Goal: Task Accomplishment & Management: Complete application form

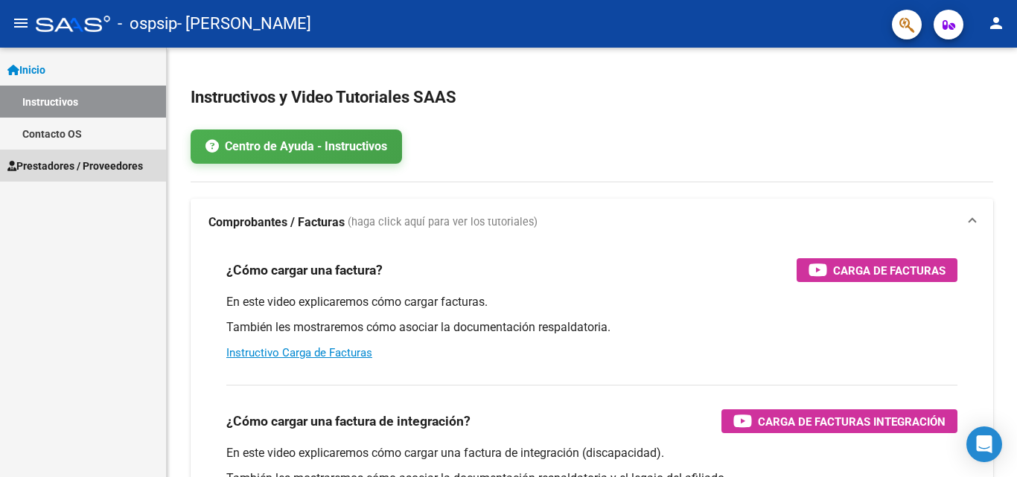
click at [72, 162] on span "Prestadores / Proveedores" at bounding box center [74, 166] width 135 height 16
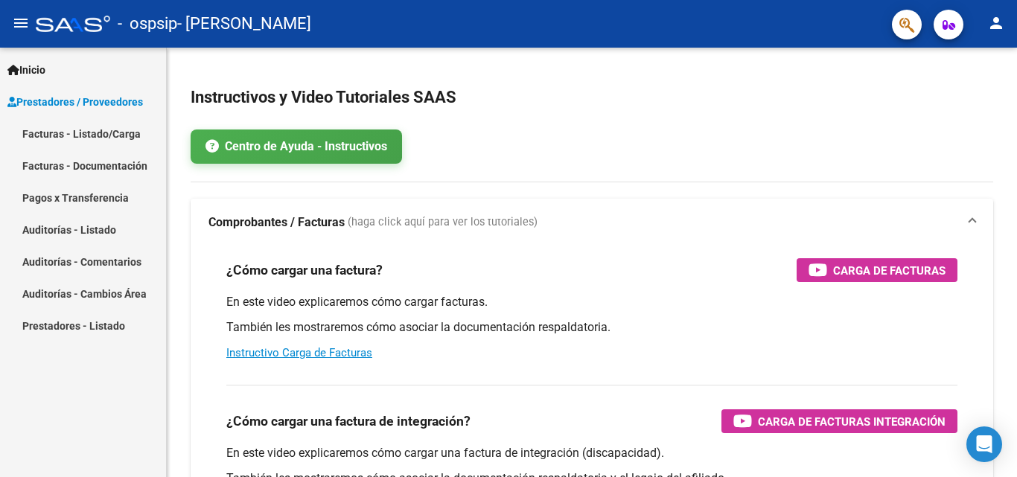
click at [42, 135] on link "Facturas - Listado/Carga" at bounding box center [83, 134] width 166 height 32
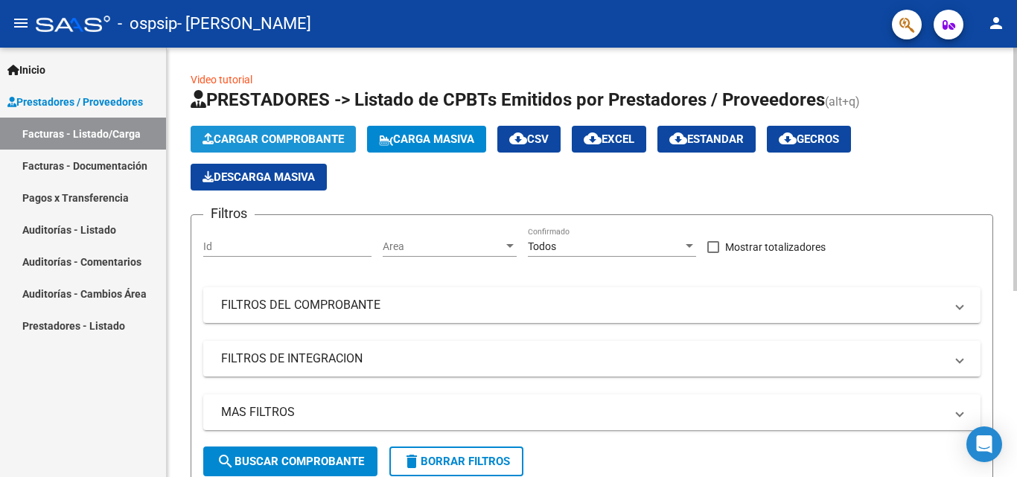
click at [304, 138] on span "Cargar Comprobante" at bounding box center [272, 138] width 141 height 13
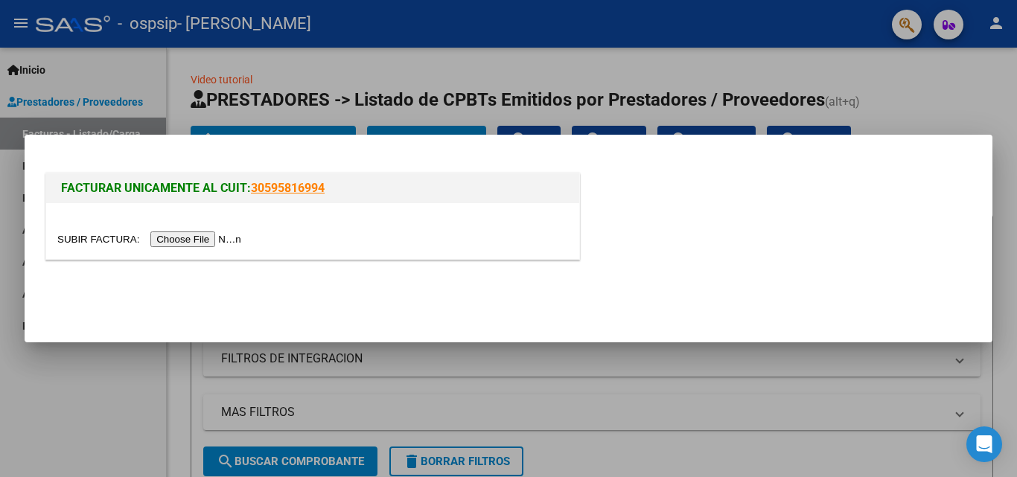
click at [194, 242] on input "file" at bounding box center [151, 240] width 188 height 16
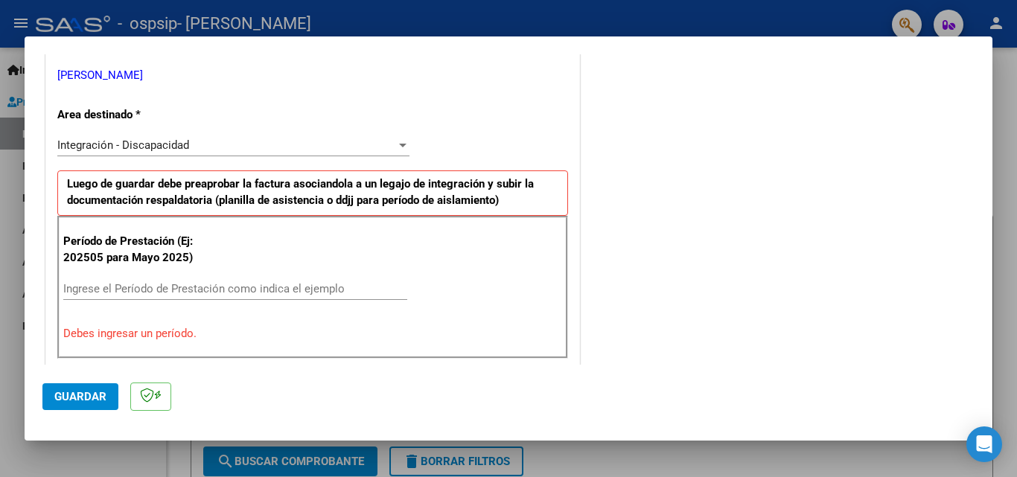
scroll to position [298, 0]
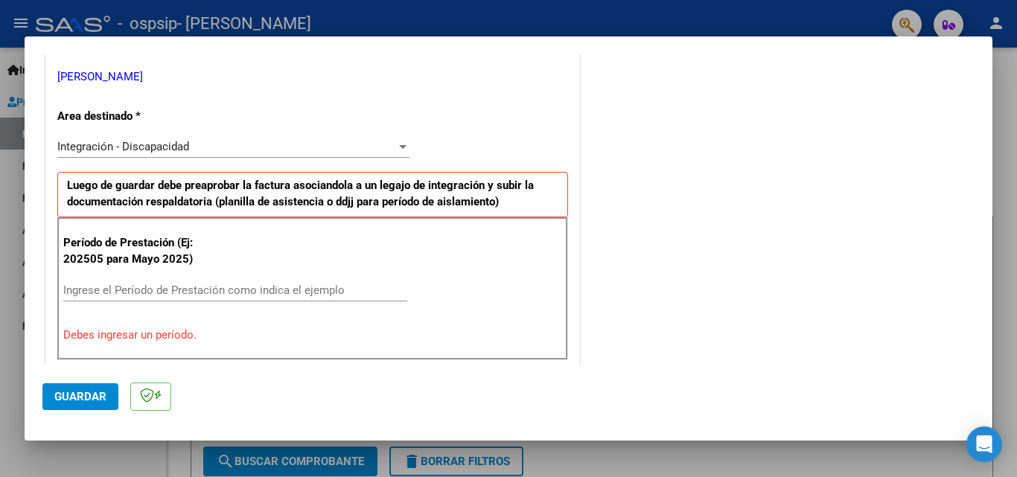
click at [183, 292] on input "Ingrese el Período de Prestación como indica el ejemplo" at bounding box center [235, 290] width 344 height 13
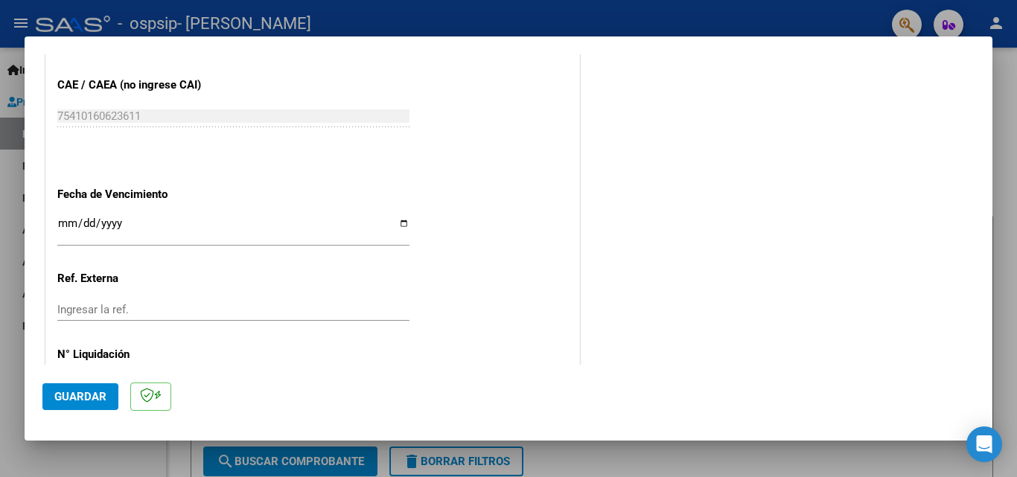
scroll to position [1000, 0]
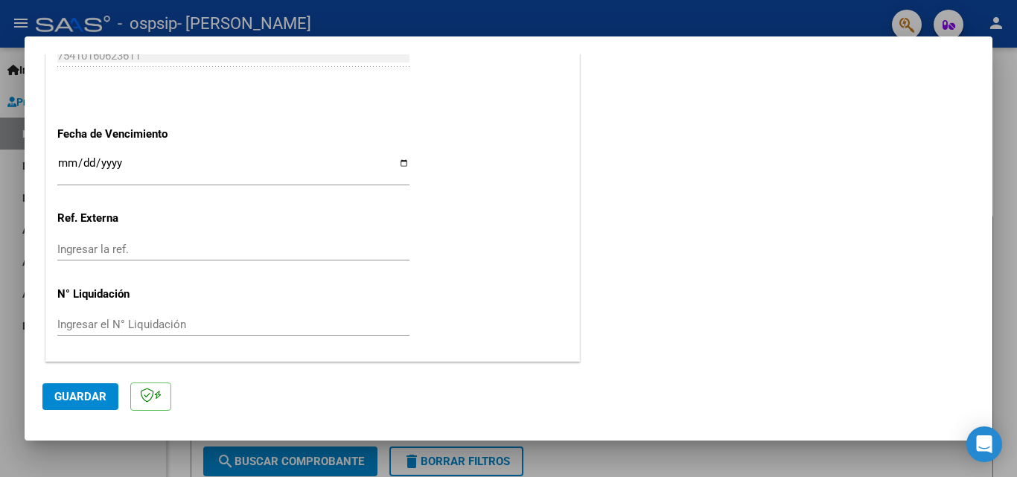
type input "202509"
click at [77, 395] on span "Guardar" at bounding box center [80, 396] width 52 height 13
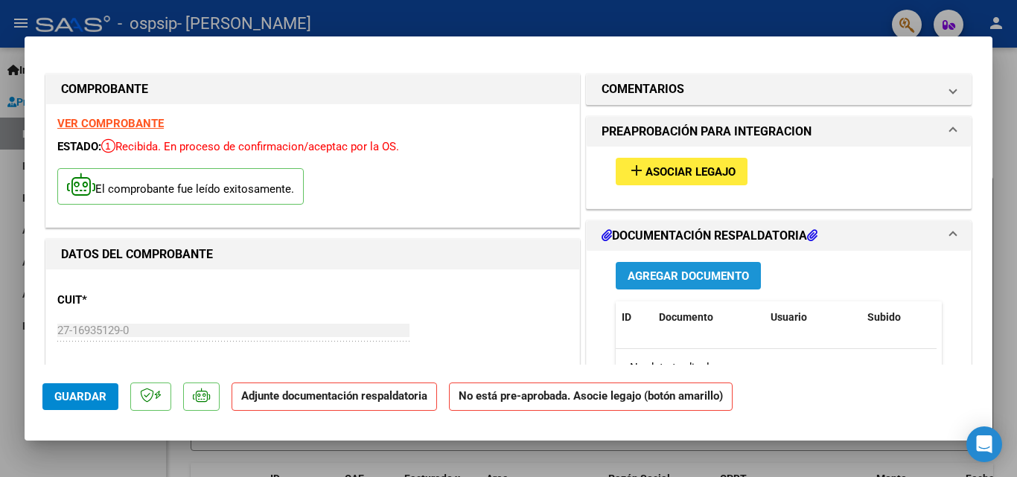
click at [650, 280] on span "Agregar Documento" at bounding box center [688, 275] width 121 height 13
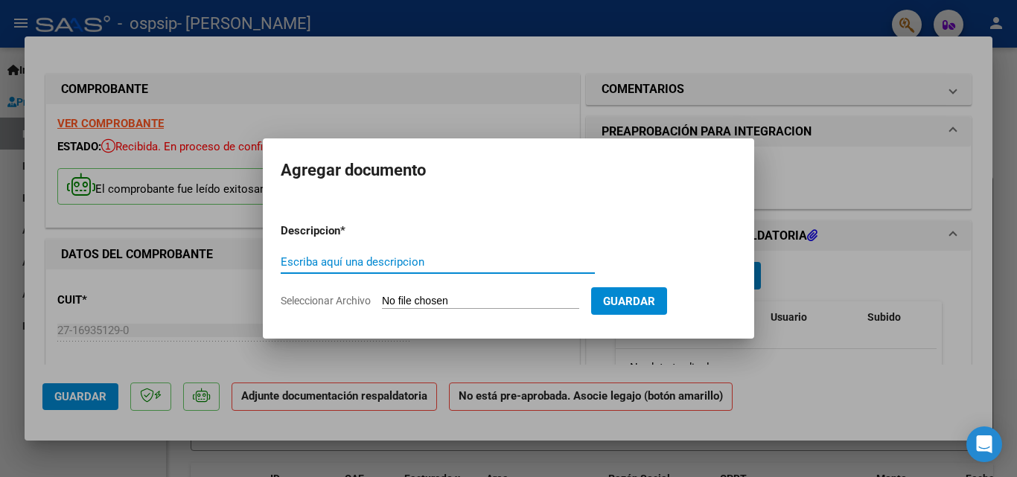
click at [389, 263] on input "Escriba aquí una descripcion" at bounding box center [438, 261] width 314 height 13
type input "asistencia septiembre"
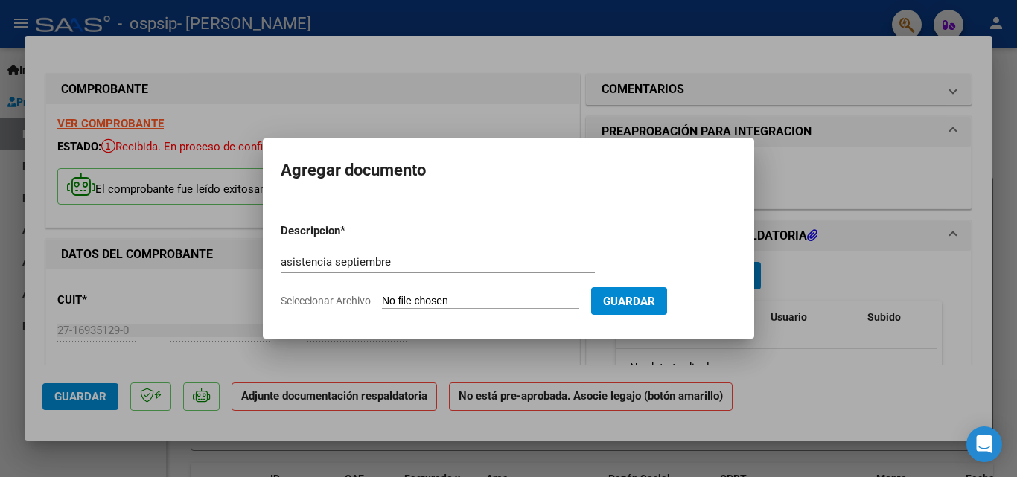
click at [418, 300] on input "Seleccionar Archivo" at bounding box center [480, 302] width 197 height 14
type input "C:\fakepath\asist sept [PERSON_NAME].pdf"
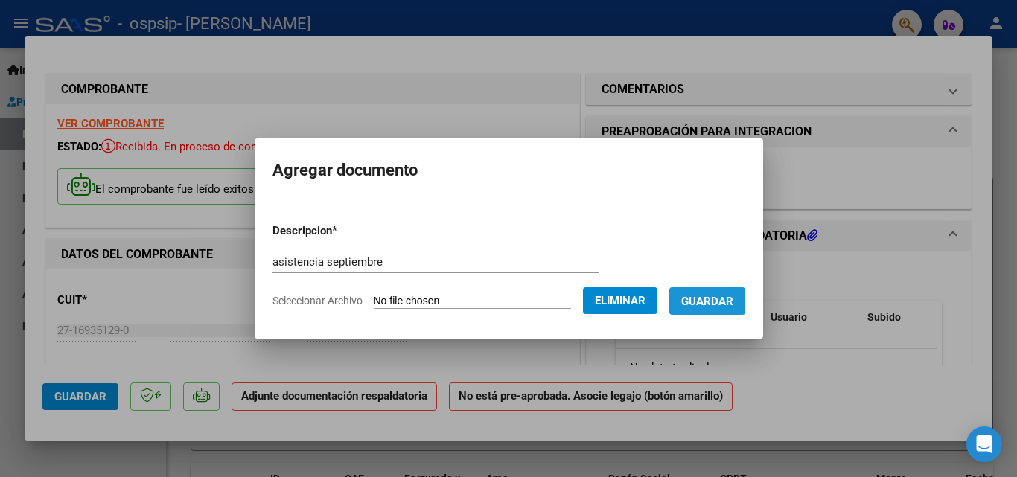
click at [726, 298] on span "Guardar" at bounding box center [707, 301] width 52 height 13
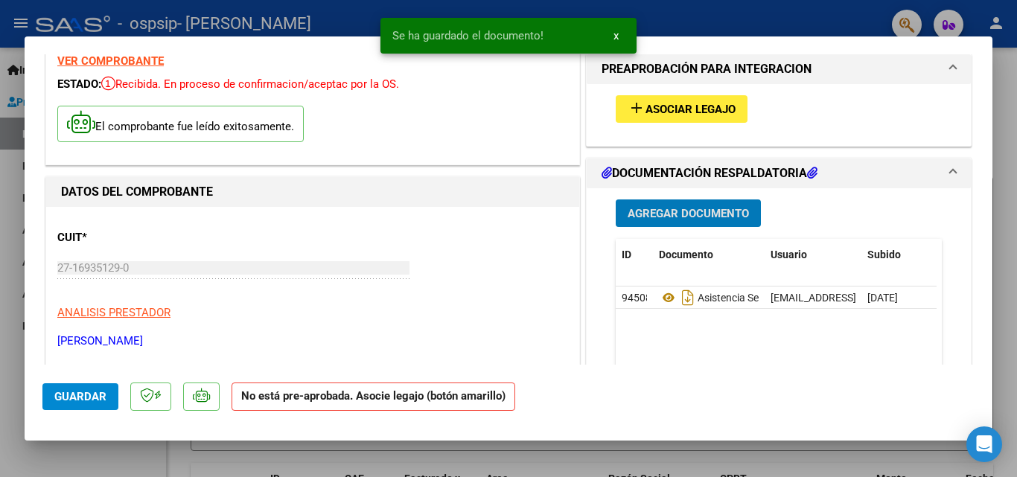
scroll to position [149, 0]
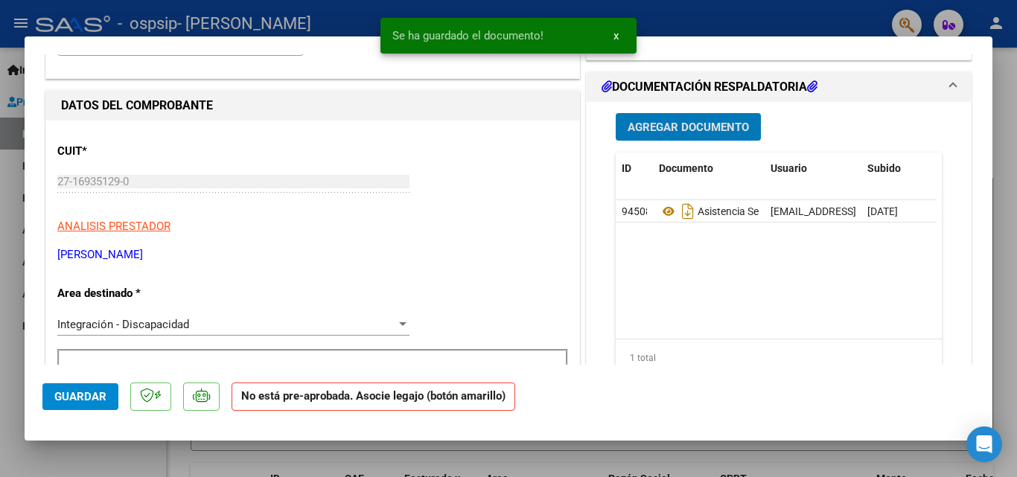
click at [662, 130] on span "Agregar Documento" at bounding box center [688, 127] width 121 height 13
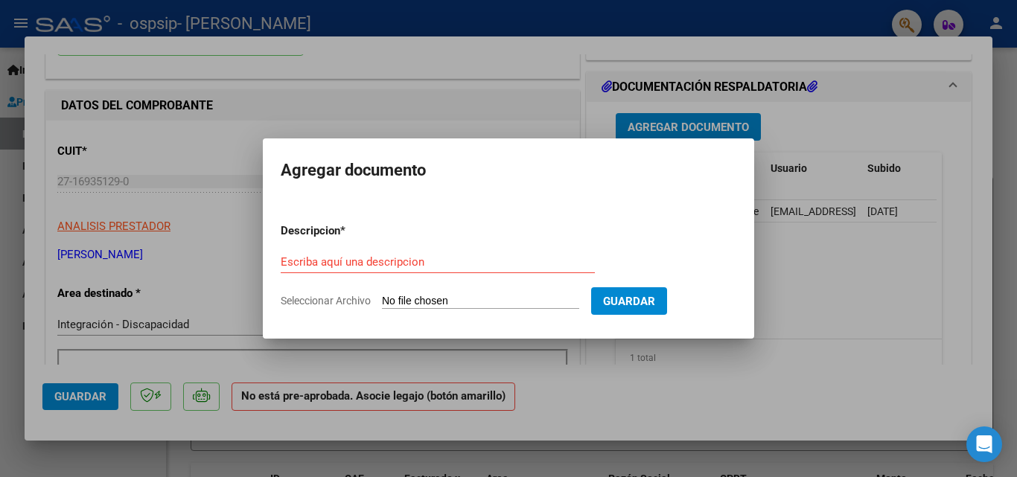
click at [328, 251] on div "Escriba aquí una descripcion" at bounding box center [438, 262] width 314 height 22
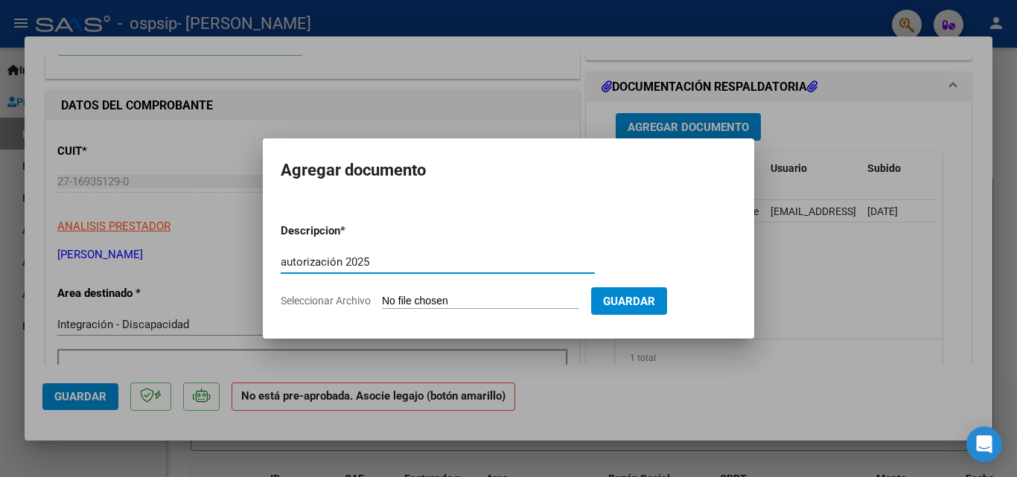
type input "autorización 2025"
click at [467, 303] on input "Seleccionar Archivo" at bounding box center [480, 302] width 197 height 14
type input "C:\fakepath\Autorizacion fono.pdf"
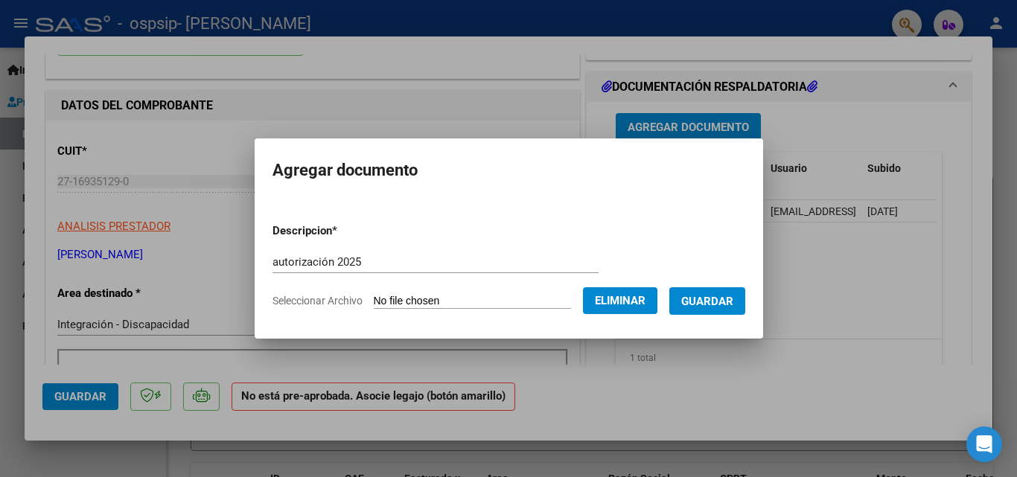
click at [715, 303] on span "Guardar" at bounding box center [707, 301] width 52 height 13
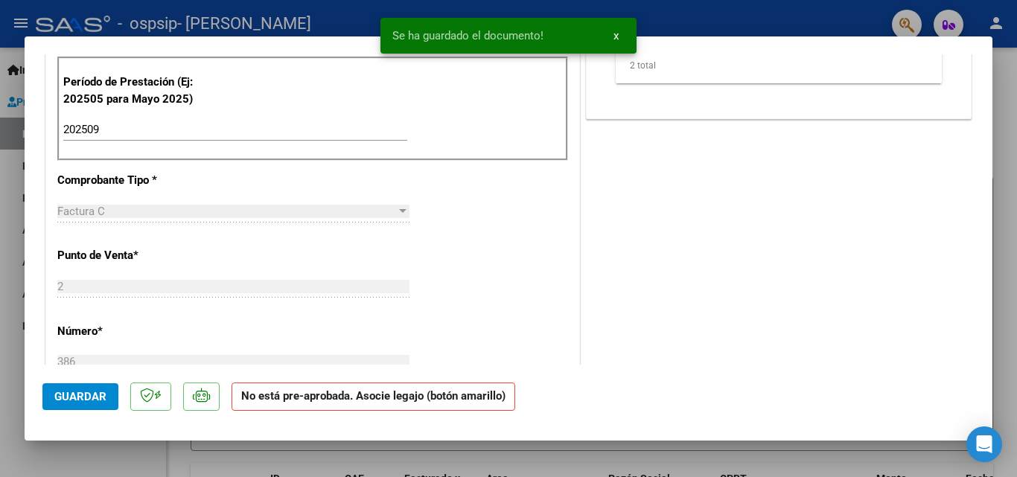
scroll to position [447, 0]
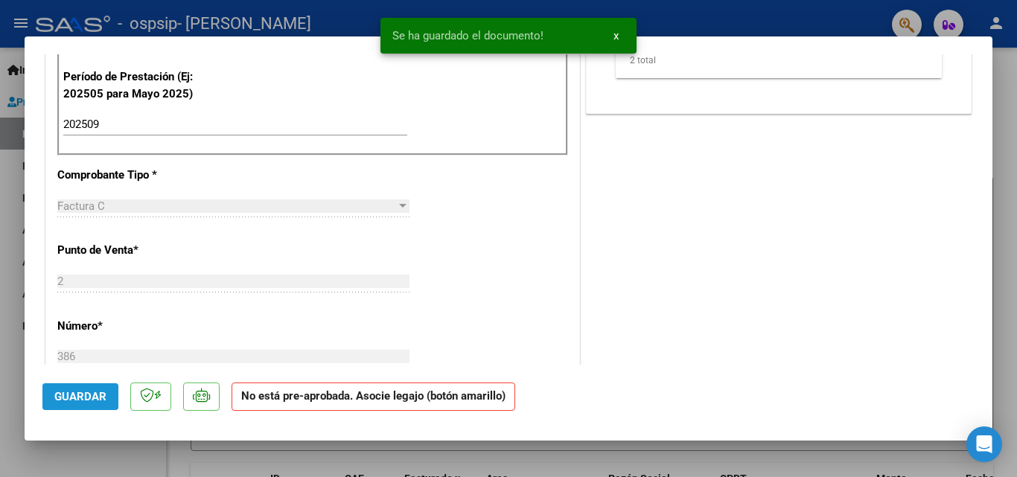
click at [78, 395] on span "Guardar" at bounding box center [80, 396] width 52 height 13
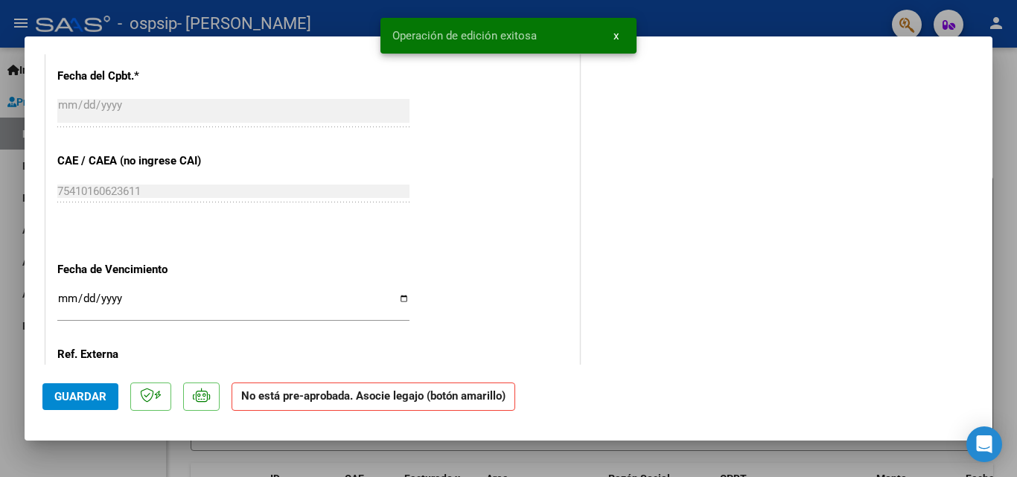
scroll to position [893, 0]
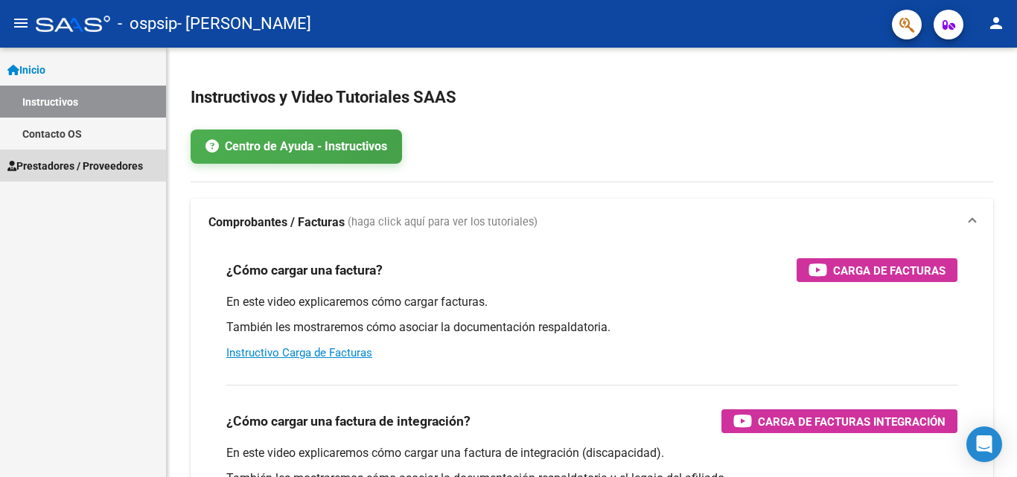
click at [49, 167] on span "Prestadores / Proveedores" at bounding box center [74, 166] width 135 height 16
click at [61, 171] on span "Prestadores / Proveedores" at bounding box center [74, 166] width 135 height 16
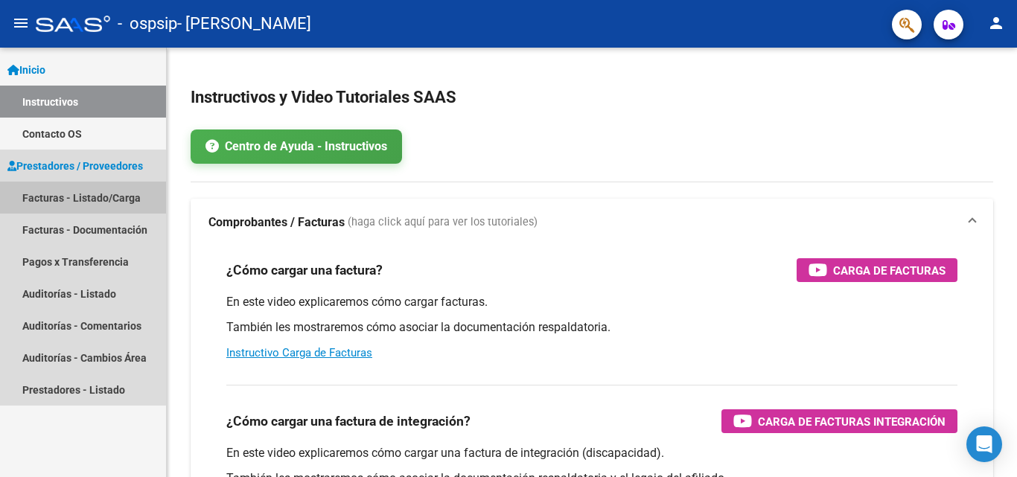
click at [29, 200] on link "Facturas - Listado/Carga" at bounding box center [83, 198] width 166 height 32
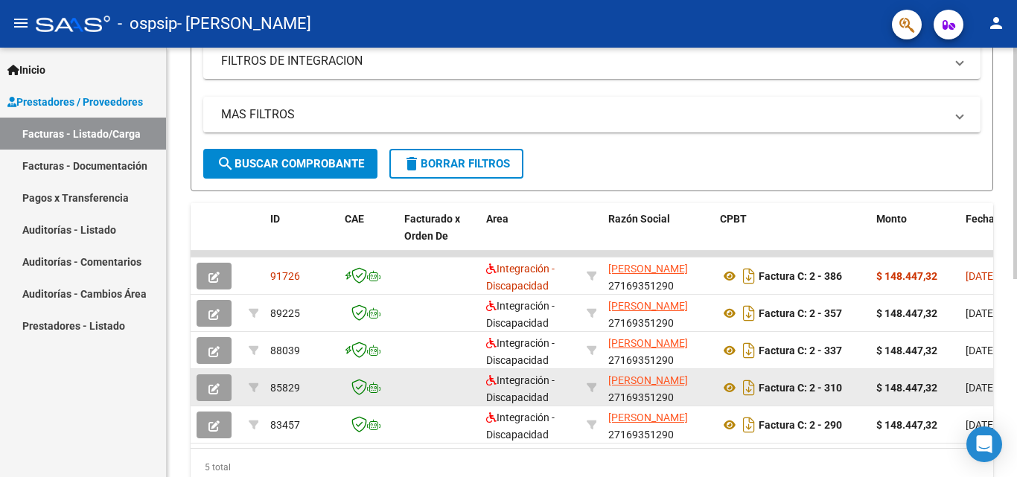
scroll to position [366, 0]
